Goal: Task Accomplishment & Management: Manage account settings

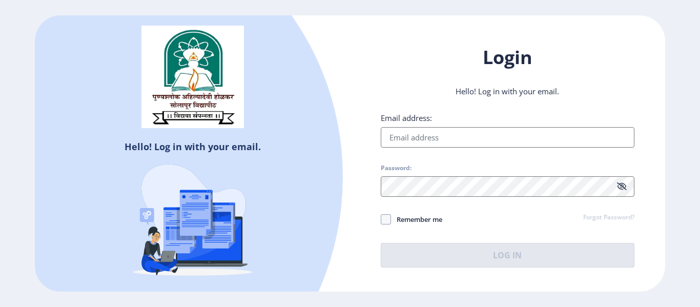
click at [410, 139] on input "Email address:" at bounding box center [508, 137] width 254 height 20
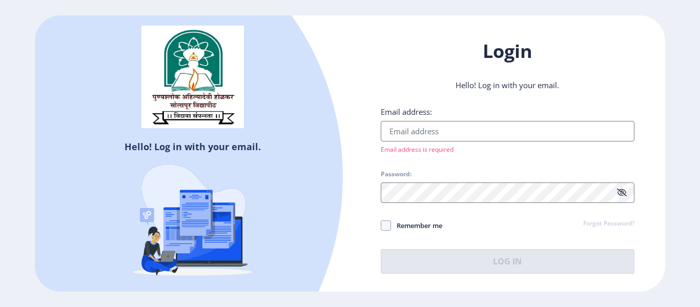
click at [602, 218] on div "Email address: Email address is required Password: Remember me Forgot Password?…" at bounding box center [508, 190] width 254 height 167
click at [601, 211] on div "Email address: Email address is required Password: Remember me Forgot Password?…" at bounding box center [508, 190] width 254 height 167
click at [434, 139] on input "Email address:" at bounding box center [508, 131] width 254 height 20
click at [515, 86] on p "Hello! Log in with your email." at bounding box center [508, 85] width 254 height 10
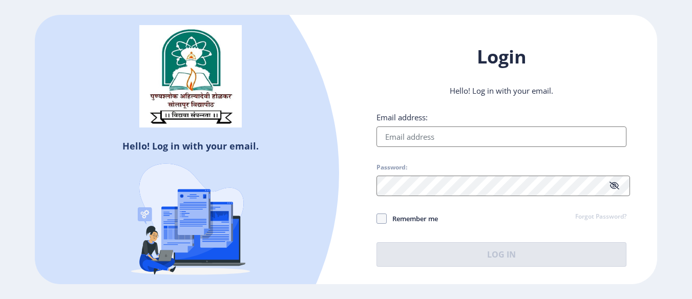
click at [171, 224] on img at bounding box center [190, 220] width 179 height 154
click at [197, 222] on img at bounding box center [190, 220] width 179 height 154
click at [174, 167] on img at bounding box center [190, 220] width 179 height 154
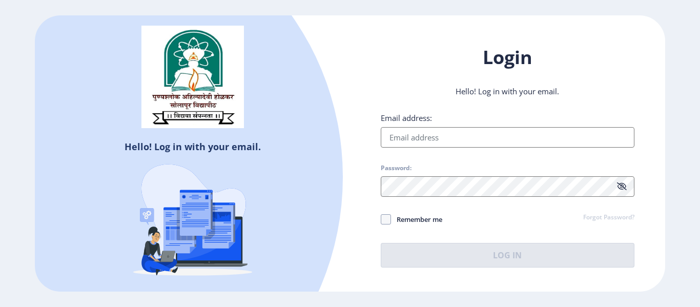
click at [190, 235] on img at bounding box center [192, 221] width 179 height 154
click at [188, 228] on img at bounding box center [192, 221] width 179 height 154
click at [180, 134] on div at bounding box center [63, 177] width 560 height 560
click at [180, 125] on img at bounding box center [192, 77] width 102 height 102
click at [192, 83] on img at bounding box center [192, 77] width 102 height 102
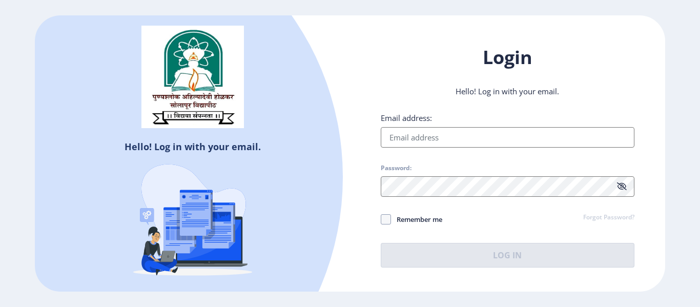
click at [361, 68] on div "Login Hello! Log in with your email. Email address: Password: Remember me Forgo…" at bounding box center [507, 156] width 315 height 253
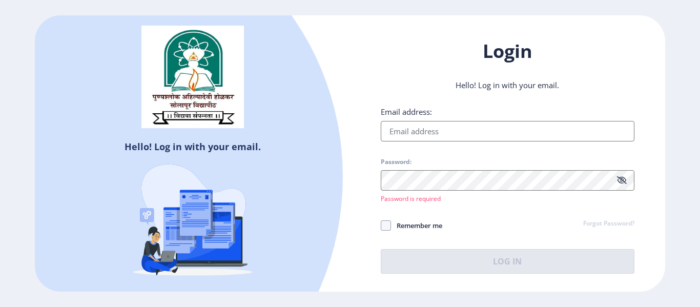
click at [383, 205] on div "Email address: Password: Password is required Remember me Forgot Password? Log …" at bounding box center [508, 190] width 254 height 167
click at [386, 214] on div "Email address: Password: Password is required Remember me Forgot Password? Log …" at bounding box center [508, 190] width 254 height 167
click at [409, 140] on input "Email address:" at bounding box center [508, 131] width 254 height 20
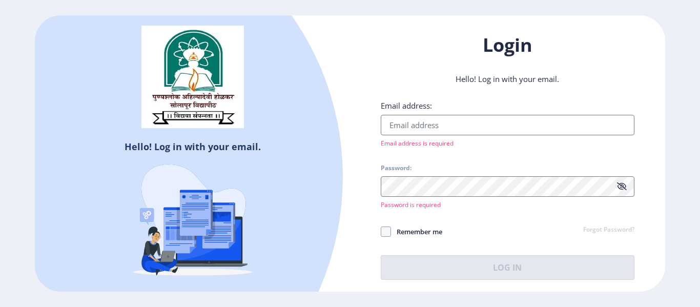
drag, startPoint x: 129, startPoint y: 64, endPoint x: 141, endPoint y: -2, distance: 66.7
click at [141, 0] on html "Hello! Log in with your email. Don't have an account? Register Login Hello! Log…" at bounding box center [350, 153] width 700 height 307
